Goal: Find specific page/section: Find specific page/section

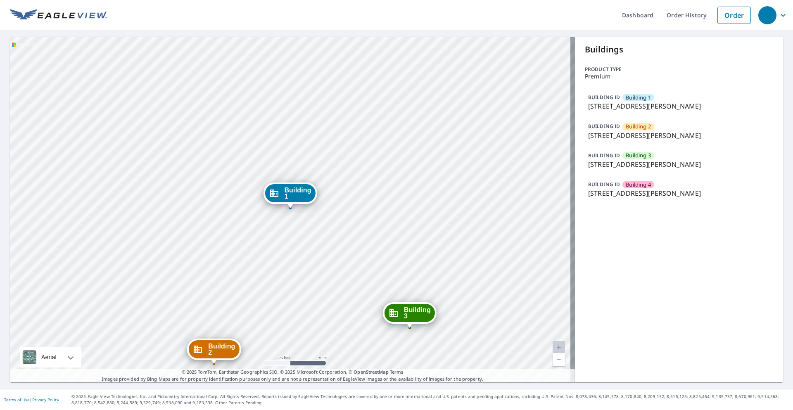
drag, startPoint x: 255, startPoint y: 227, endPoint x: 83, endPoint y: 257, distance: 174.7
click at [255, 227] on div "Building 2 [STREET_ADDRESS][GEOGRAPHIC_DATA][PERSON_NAME] 3 [STREET_ADDRESS][PE…" at bounding box center [292, 209] width 565 height 345
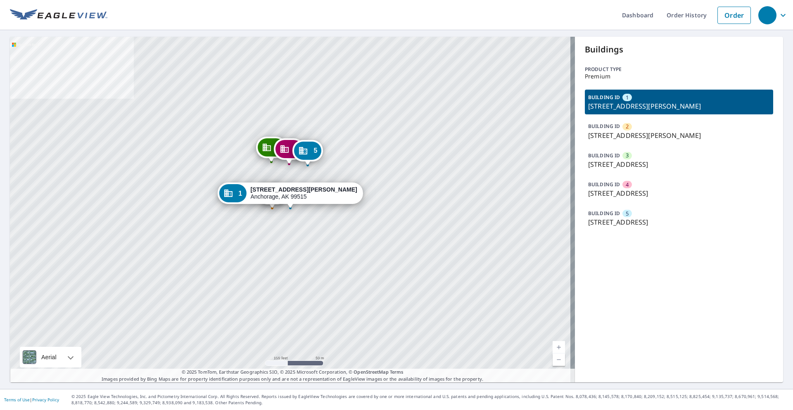
click at [607, 212] on p "BUILDING ID" at bounding box center [604, 213] width 32 height 7
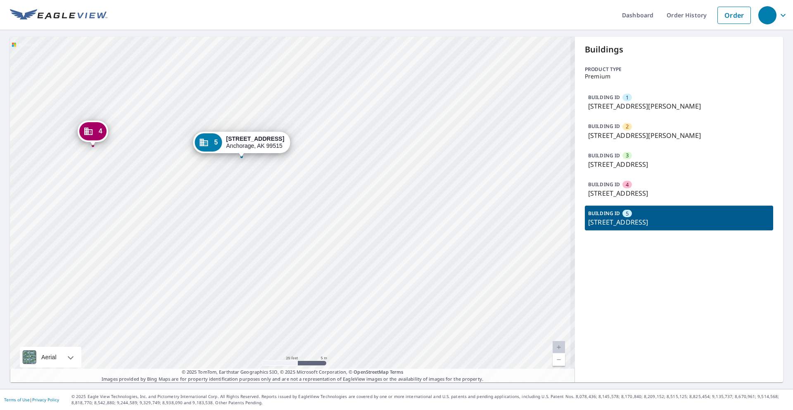
drag, startPoint x: 265, startPoint y: 224, endPoint x: 296, endPoint y: 237, distance: 34.4
click at [296, 237] on div "1 1103 Ramona St Anchorage, AK 99515 2 1102 Oren Ave Anchorage, AK 99515 3 1100…" at bounding box center [292, 209] width 565 height 345
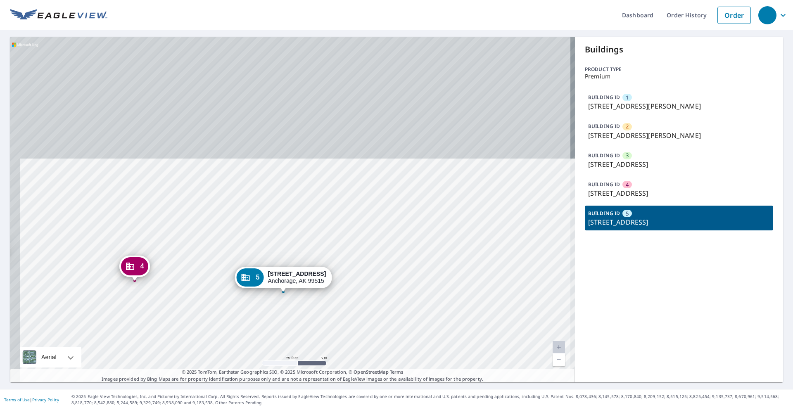
drag, startPoint x: 291, startPoint y: 234, endPoint x: 300, endPoint y: 356, distance: 122.2
click at [300, 356] on div "1 1103 Ramona St Anchorage, AK 99515 2 1102 Oren Ave Anchorage, AK 99515 3 1100…" at bounding box center [292, 209] width 565 height 345
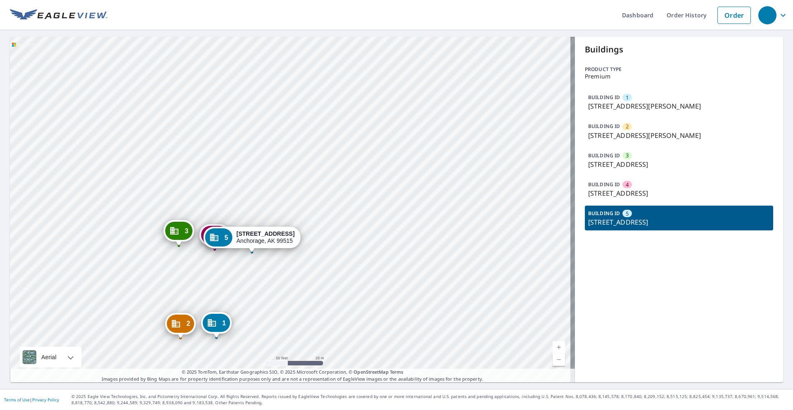
drag, startPoint x: 267, startPoint y: 283, endPoint x: 269, endPoint y: 274, distance: 9.6
click at [269, 274] on div "1 1103 Ramona St Anchorage, AK 99515 2 1102 Oren Ave Anchorage, AK 99515 3 1100…" at bounding box center [292, 209] width 565 height 345
